Goal: Find specific page/section: Find specific page/section

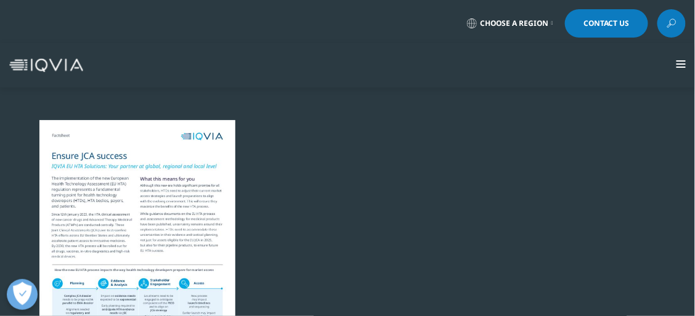
click at [512, 24] on span "Choose a Region" at bounding box center [514, 23] width 68 height 10
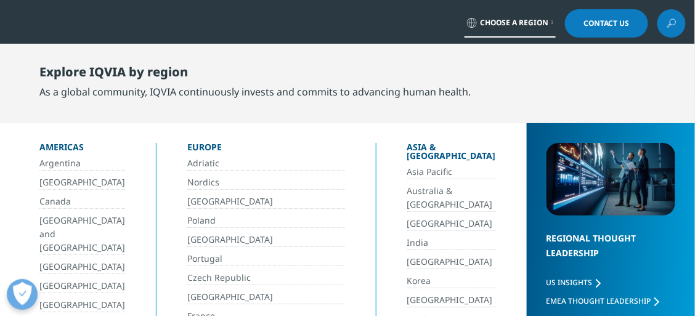
click at [196, 162] on link "Adriatic" at bounding box center [266, 163] width 158 height 14
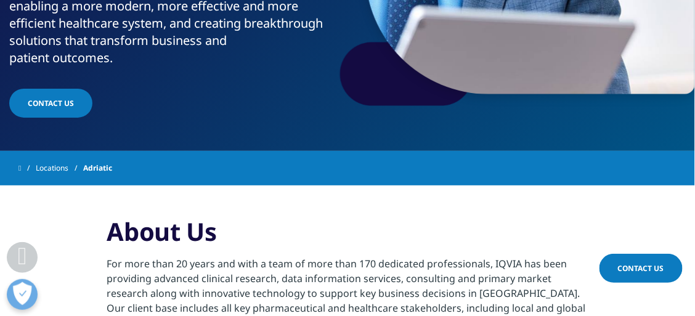
scroll to position [264, 0]
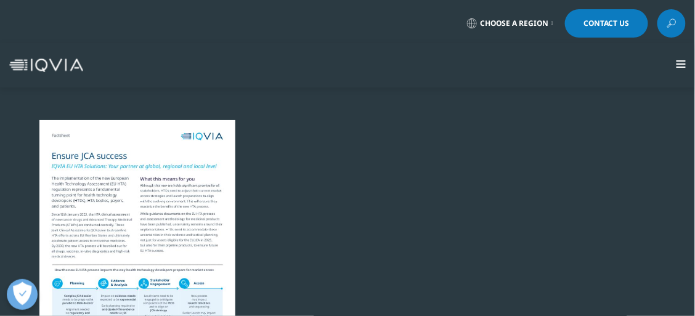
scroll to position [148, 658]
